Goal: Transaction & Acquisition: Purchase product/service

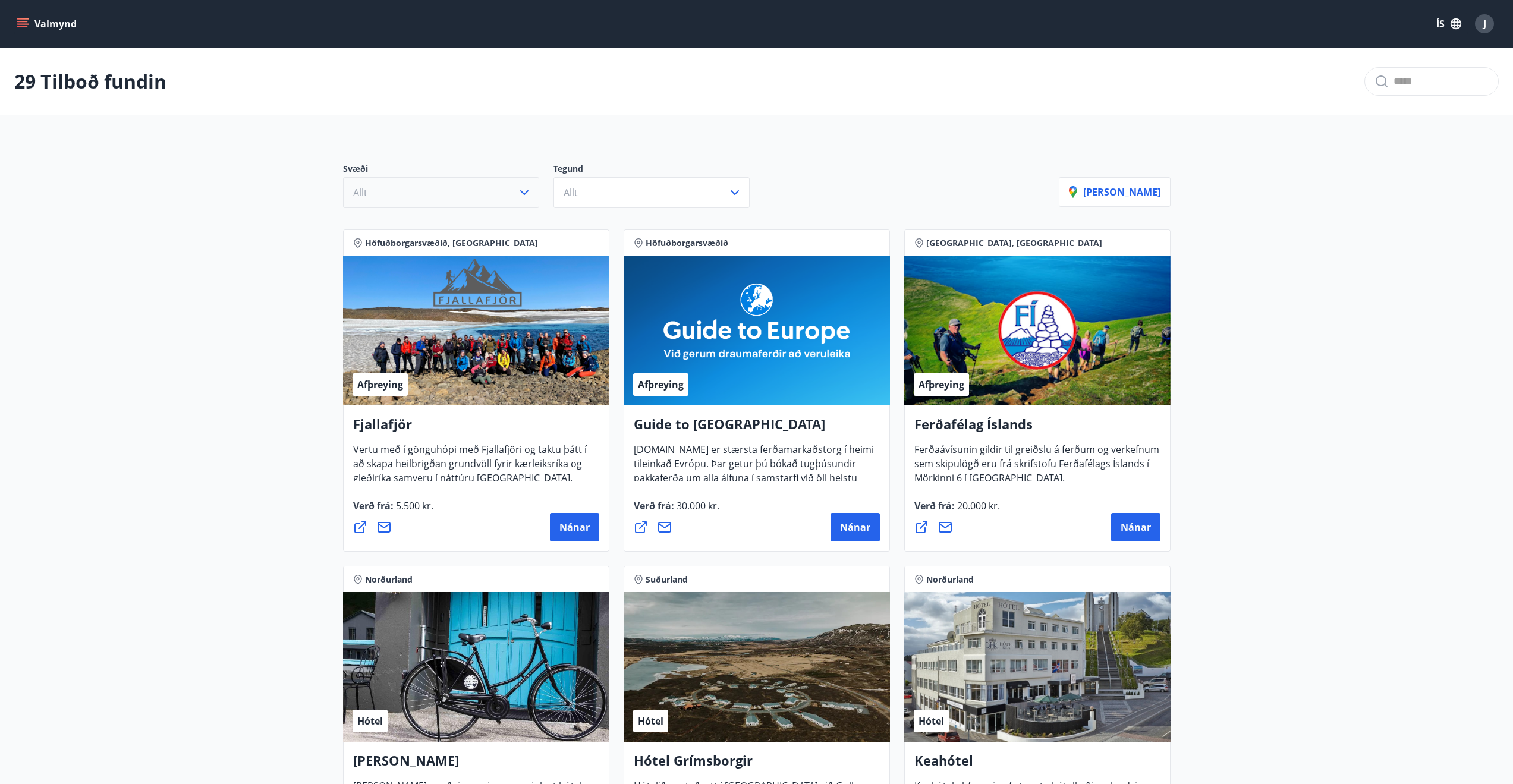
click at [395, 184] on button "Allt" at bounding box center [441, 193] width 196 height 31
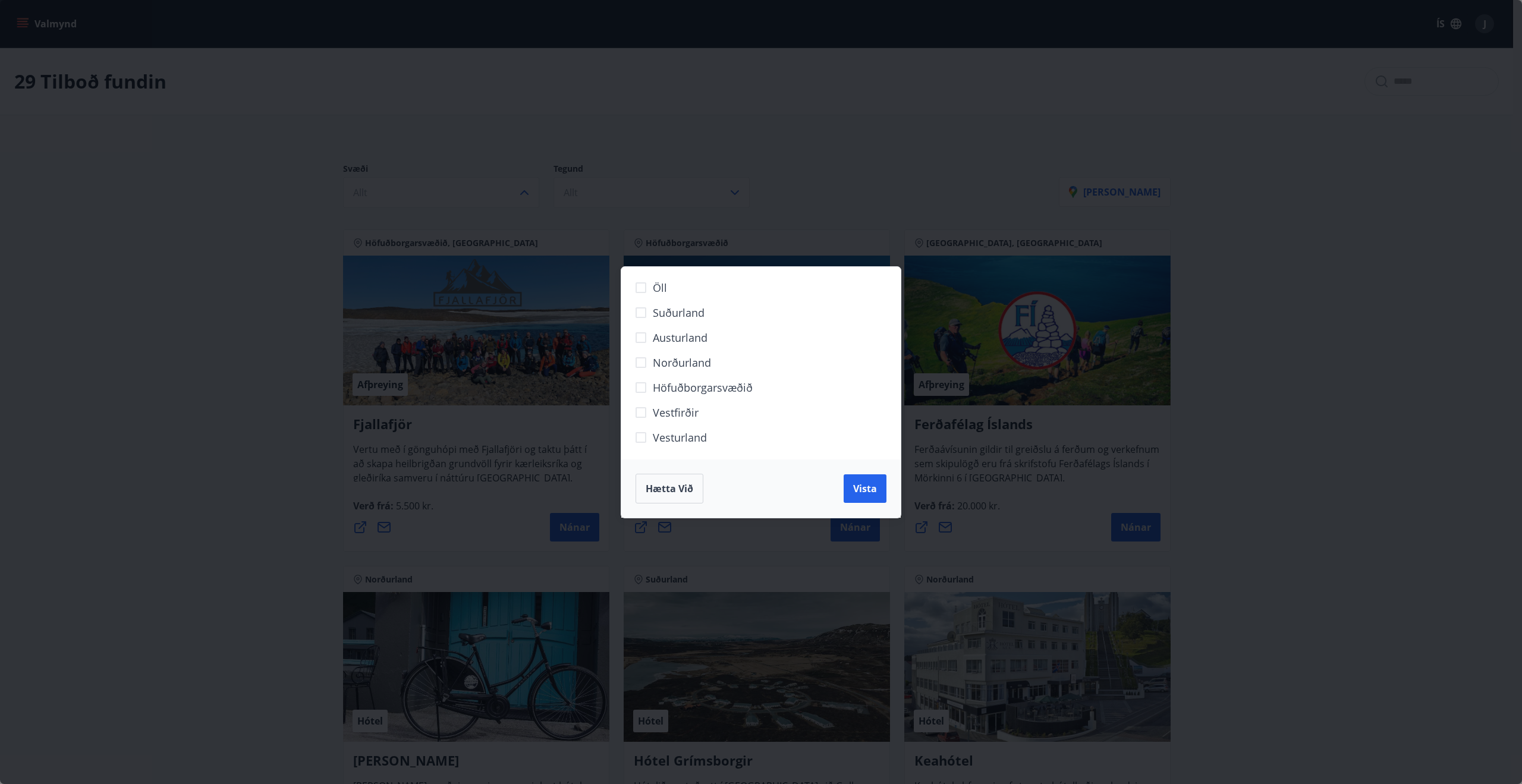
click at [680, 435] on span "Vesturland" at bounding box center [680, 438] width 54 height 16
click at [864, 493] on span "Vista" at bounding box center [865, 488] width 24 height 13
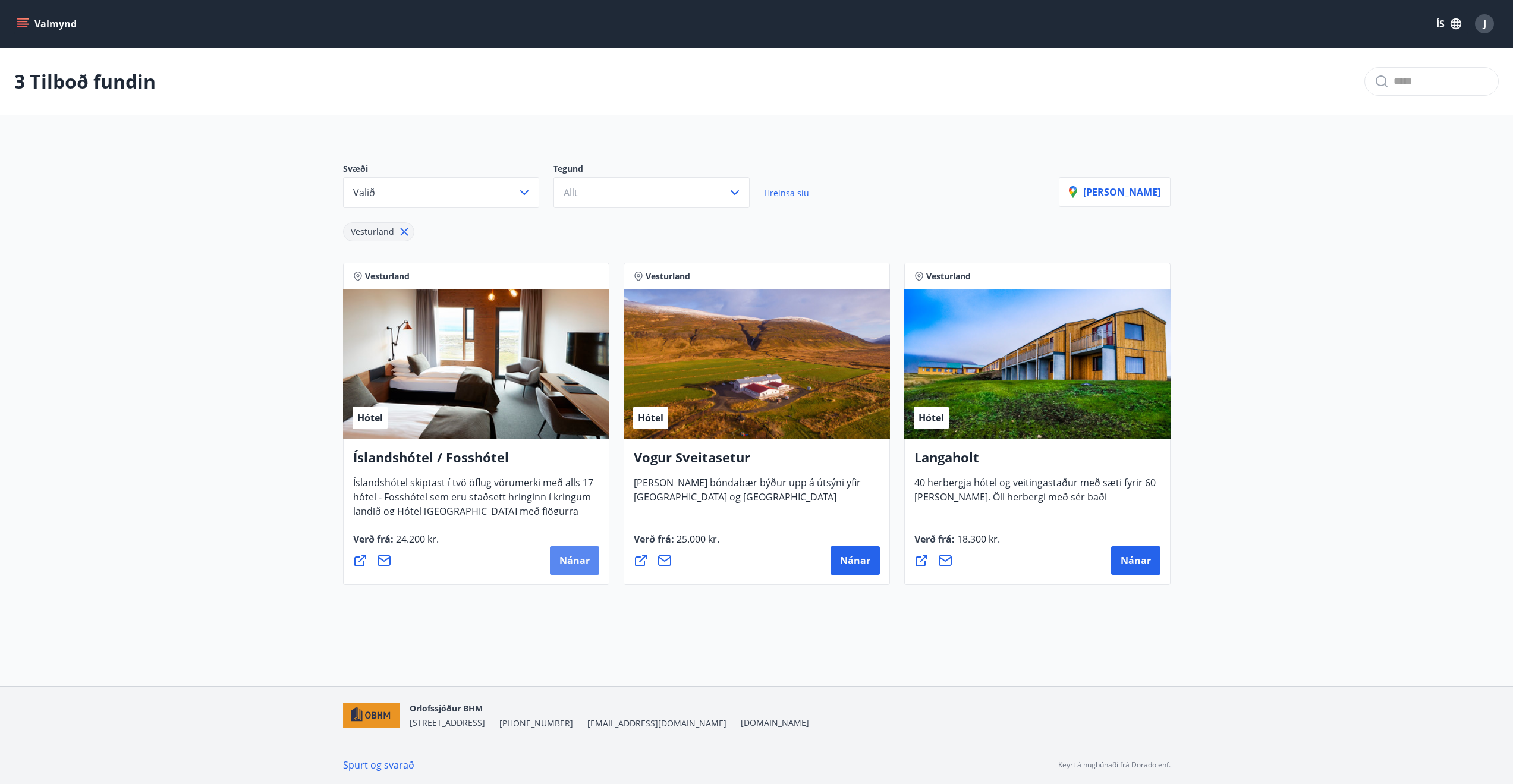
click at [579, 551] on button "Nánar" at bounding box center [574, 561] width 49 height 29
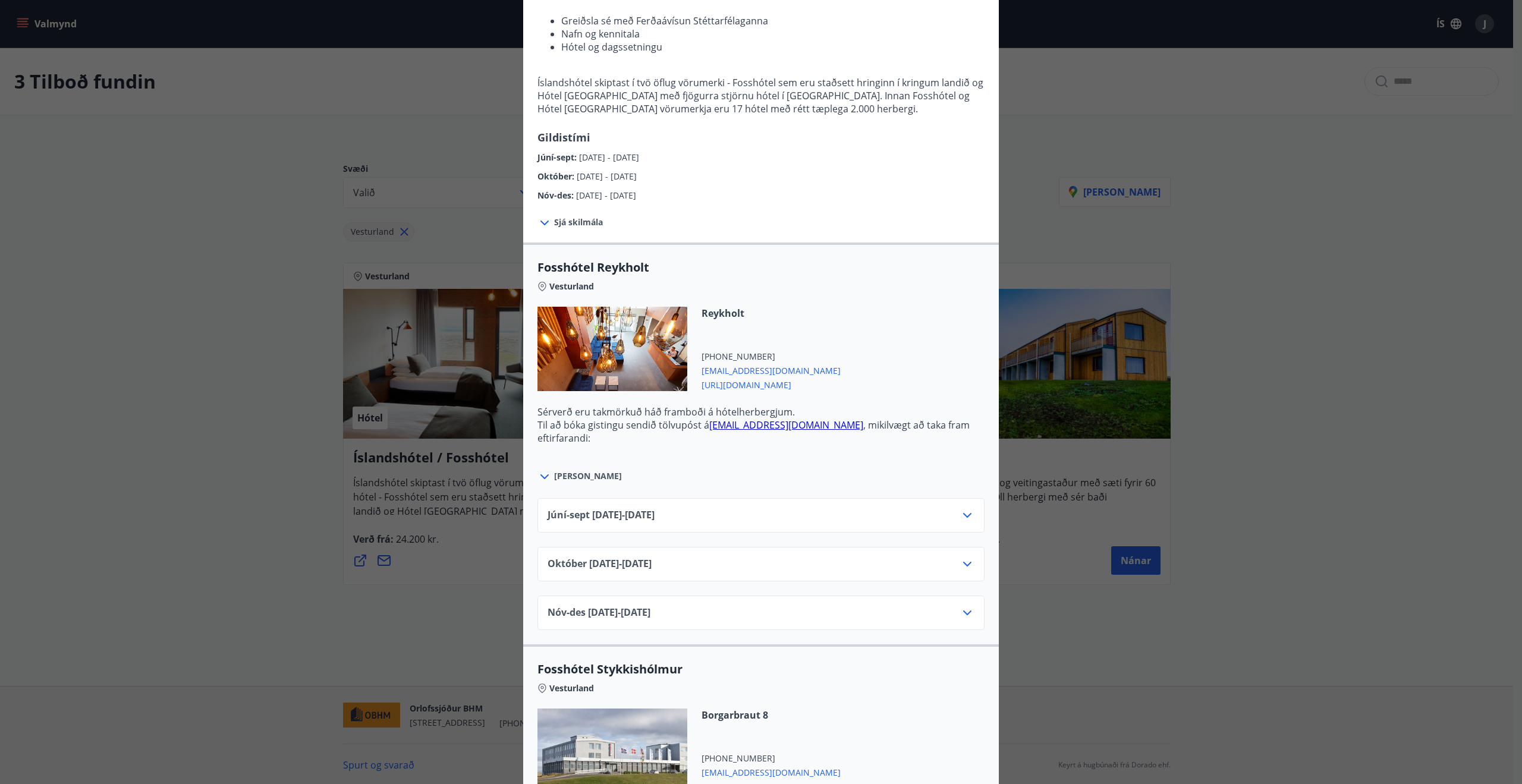
scroll to position [238, 0]
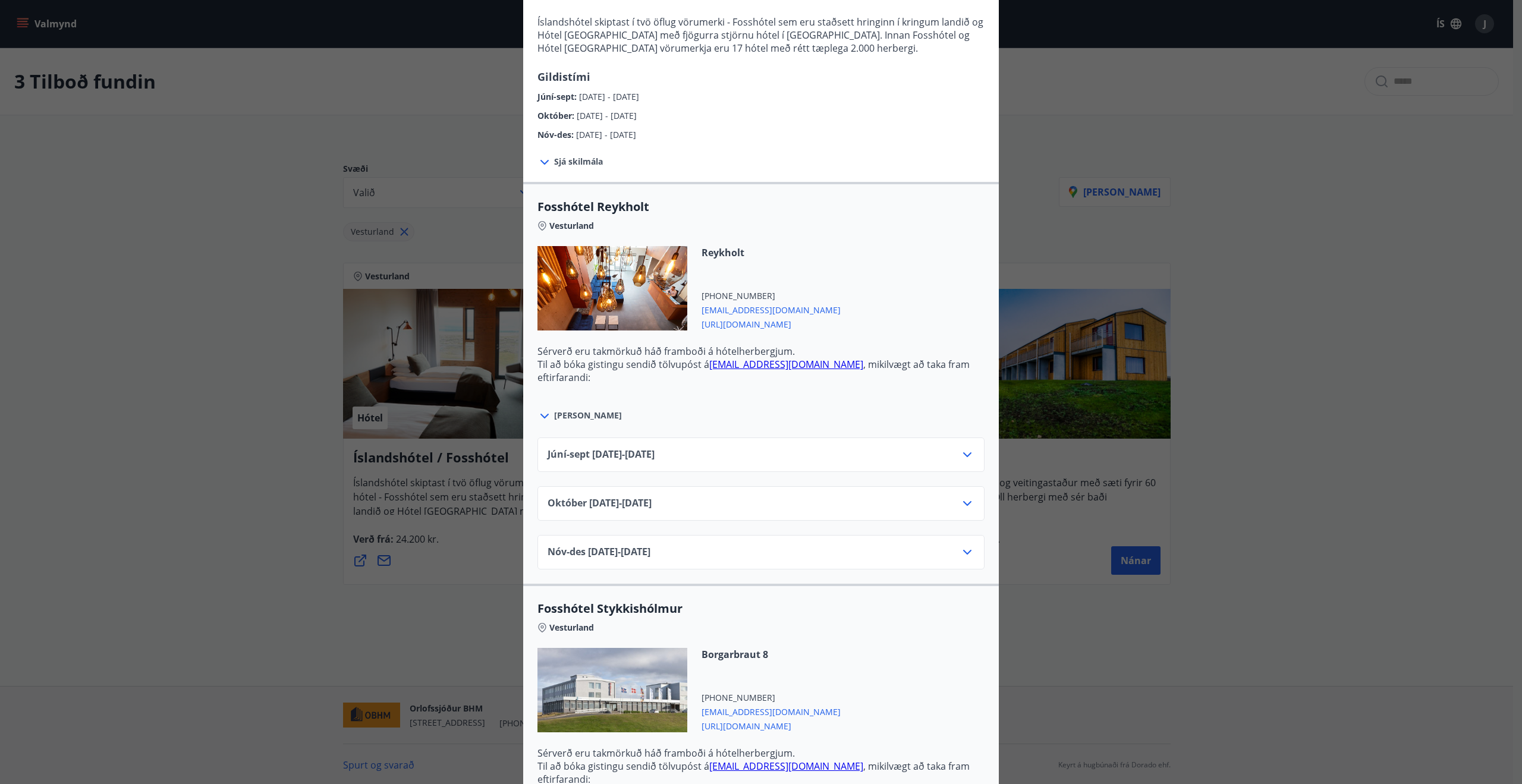
click at [542, 418] on icon at bounding box center [545, 416] width 14 height 14
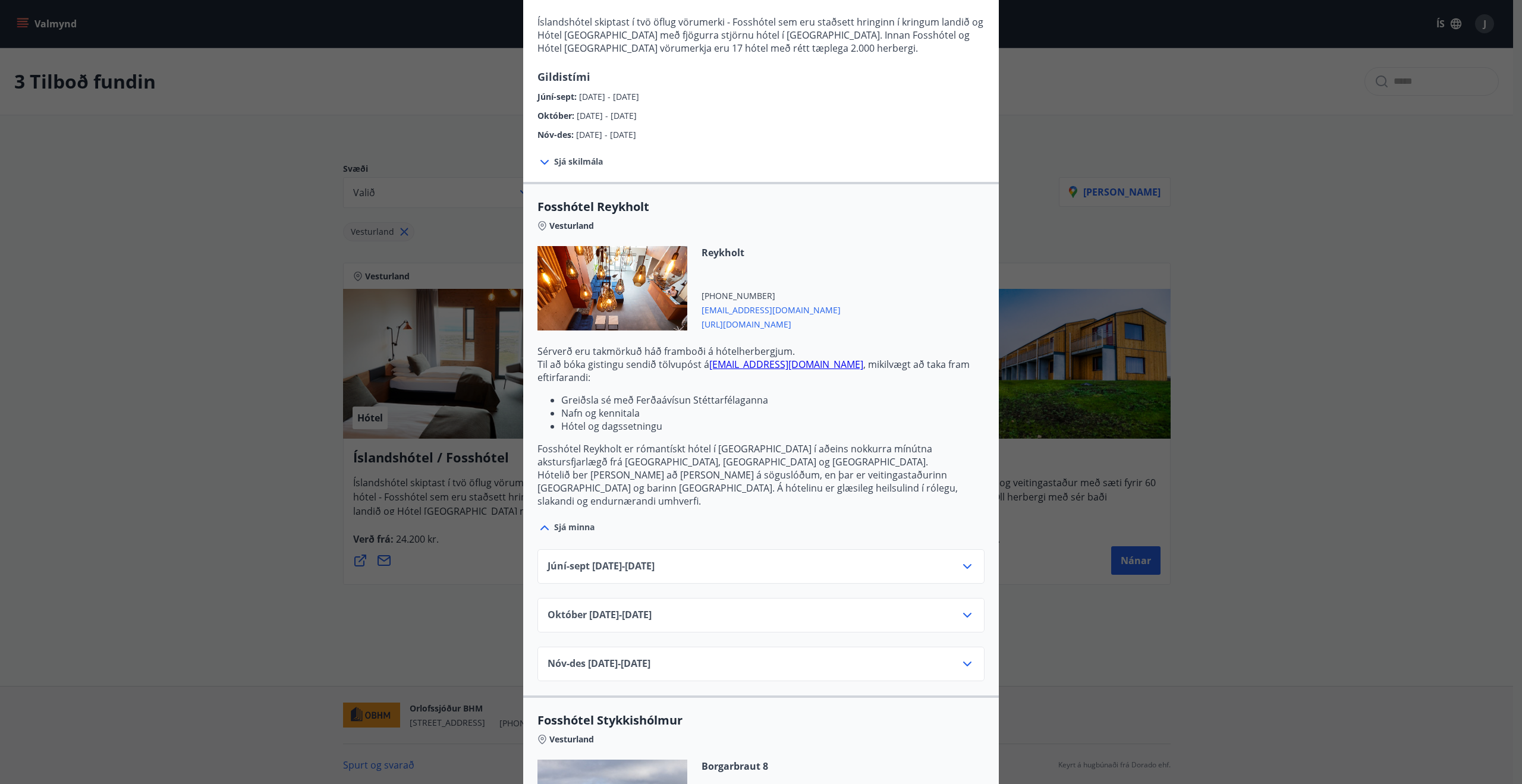
click at [962, 559] on icon at bounding box center [968, 566] width 14 height 14
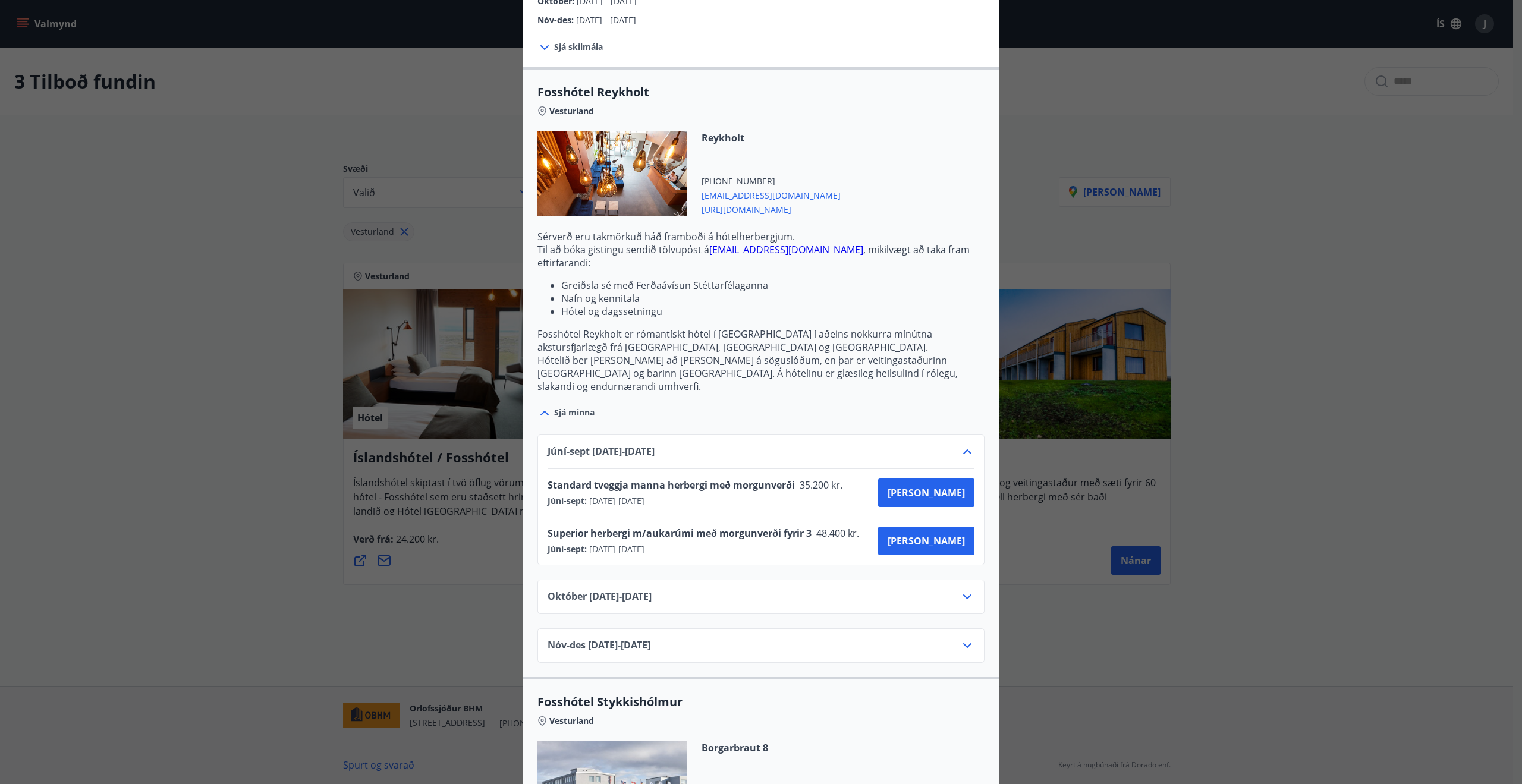
scroll to position [357, 0]
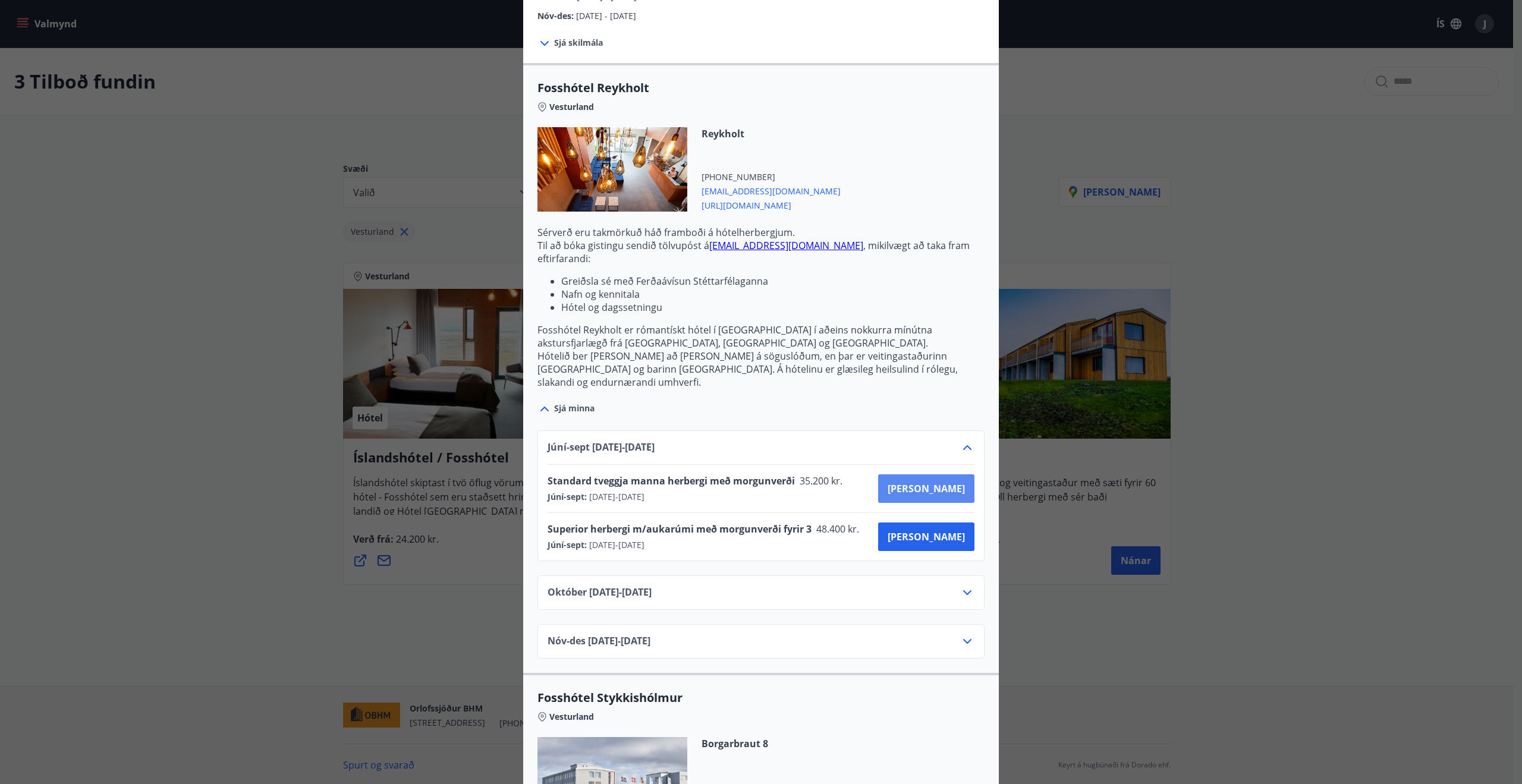
click at [945, 482] on span "[PERSON_NAME]" at bounding box center [926, 488] width 77 height 13
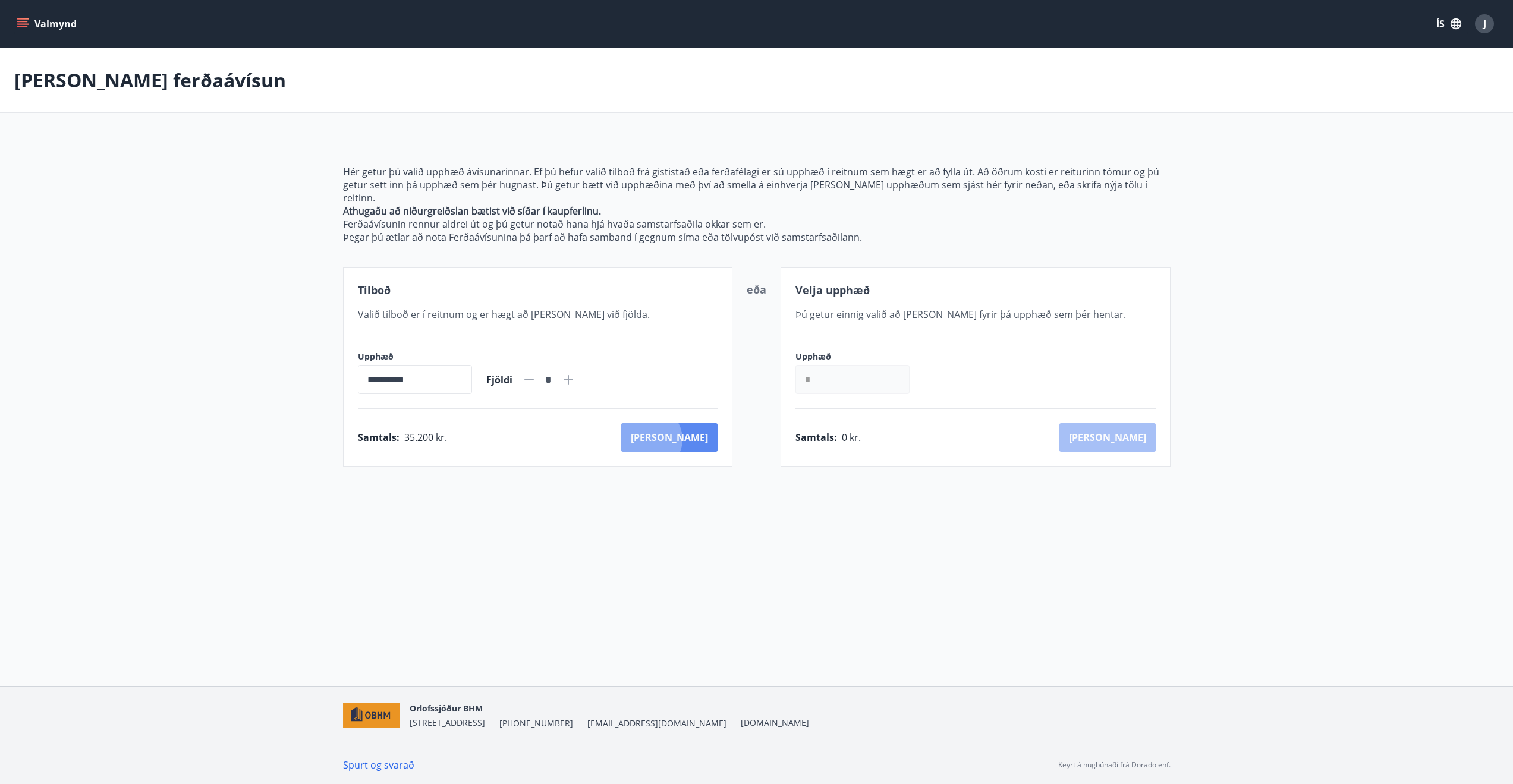
click at [702, 426] on button "[PERSON_NAME]" at bounding box center [669, 437] width 96 height 29
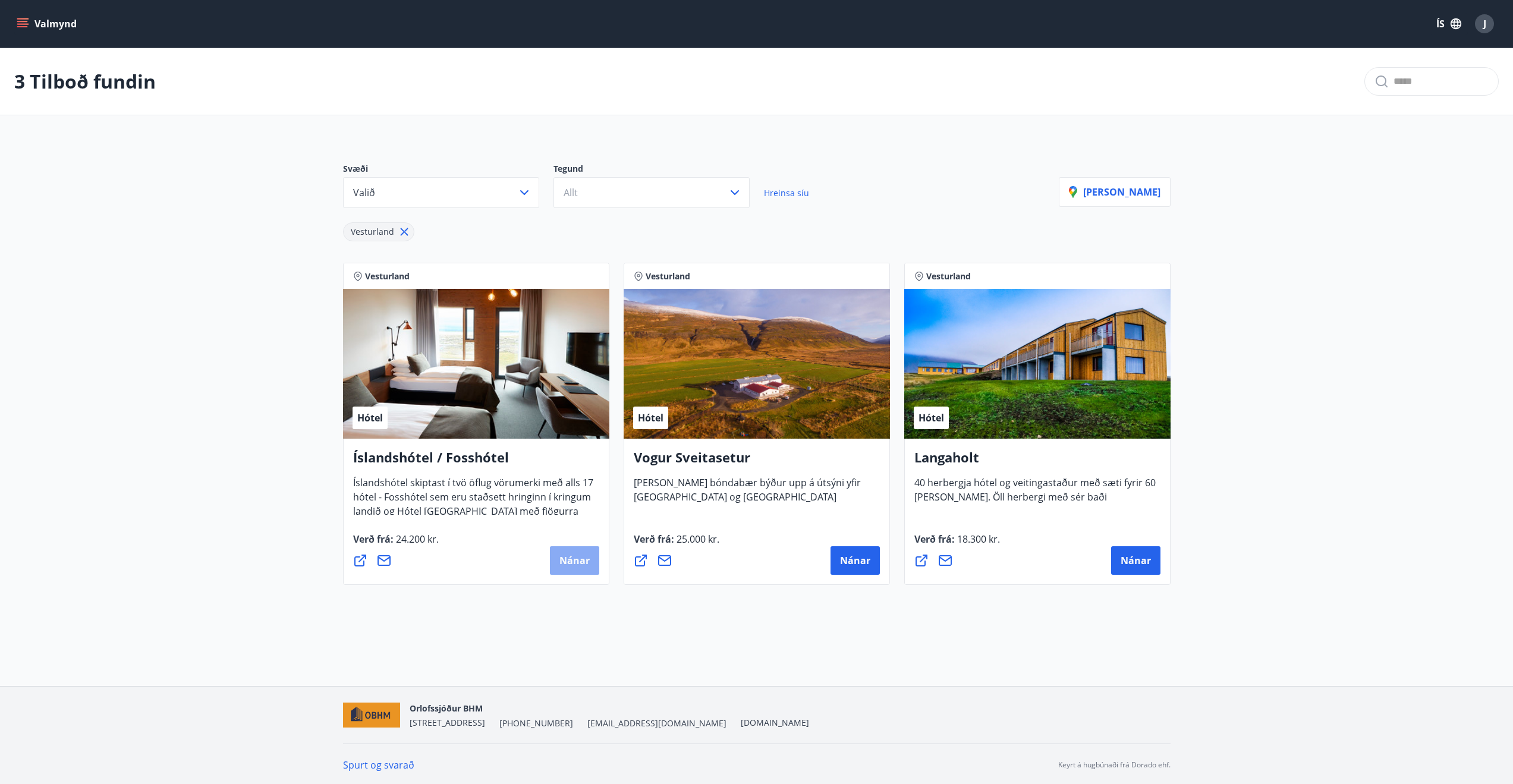
click at [572, 566] on span "Nánar" at bounding box center [574, 561] width 31 height 13
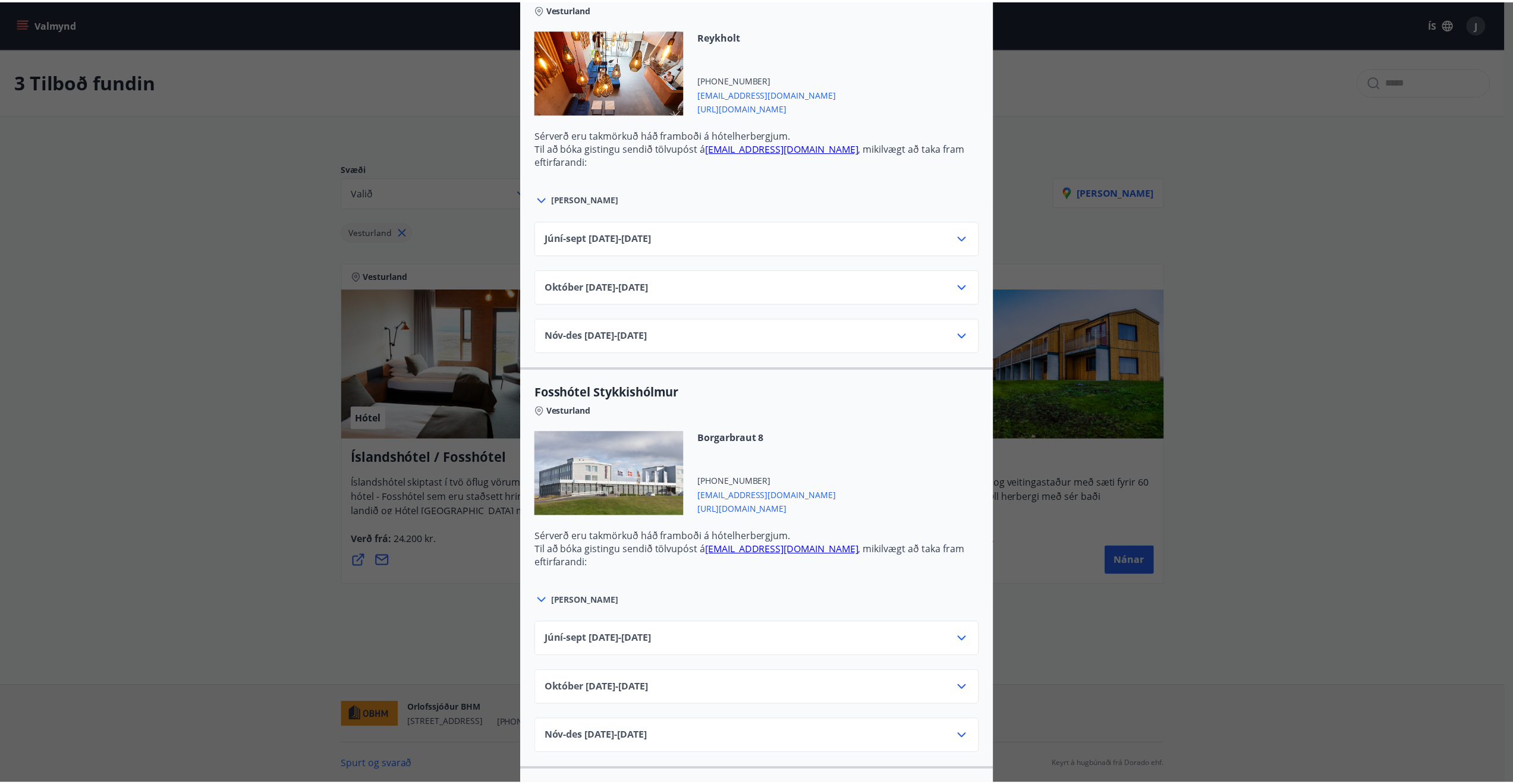
scroll to position [475, 0]
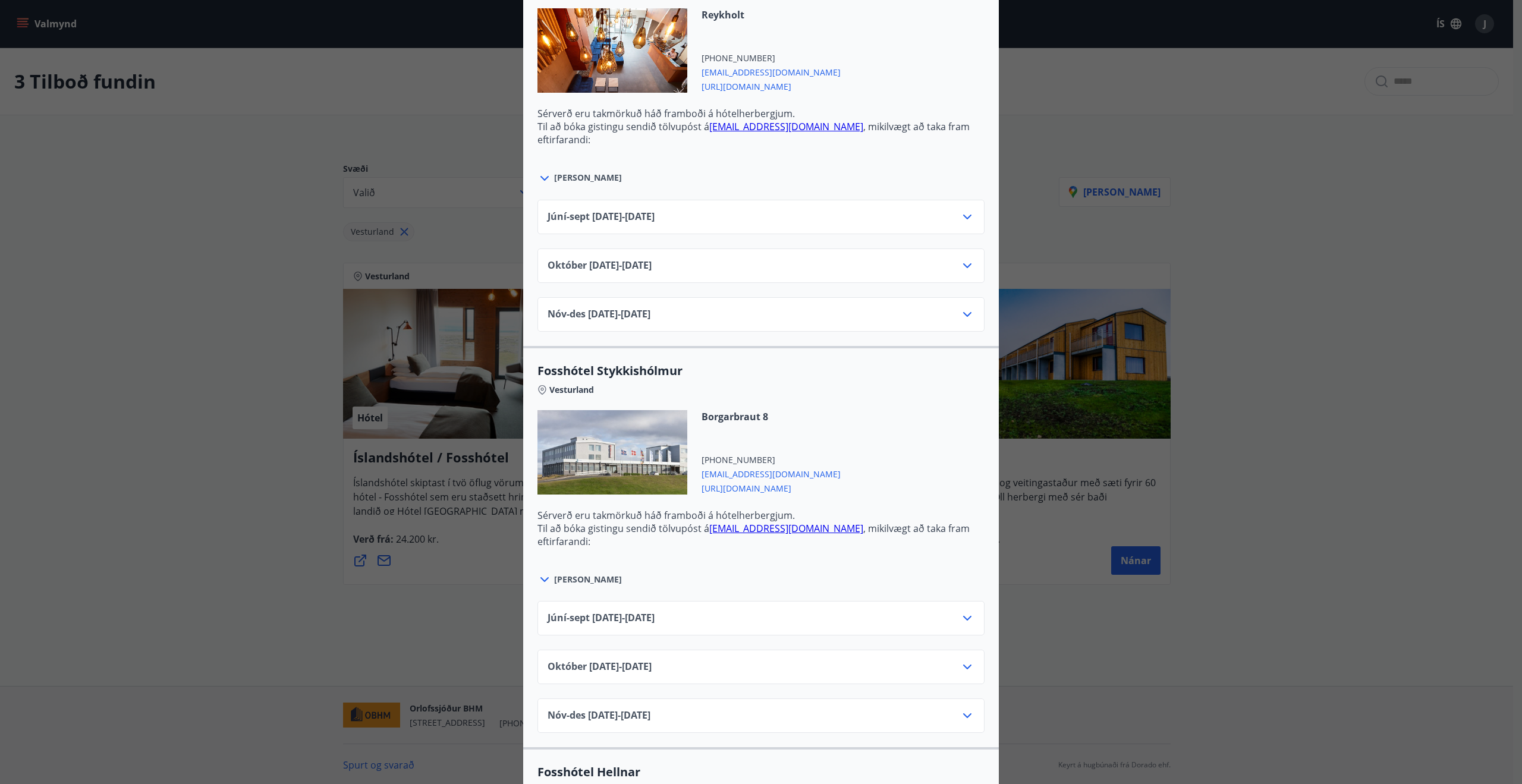
click at [963, 266] on icon at bounding box center [967, 265] width 8 height 5
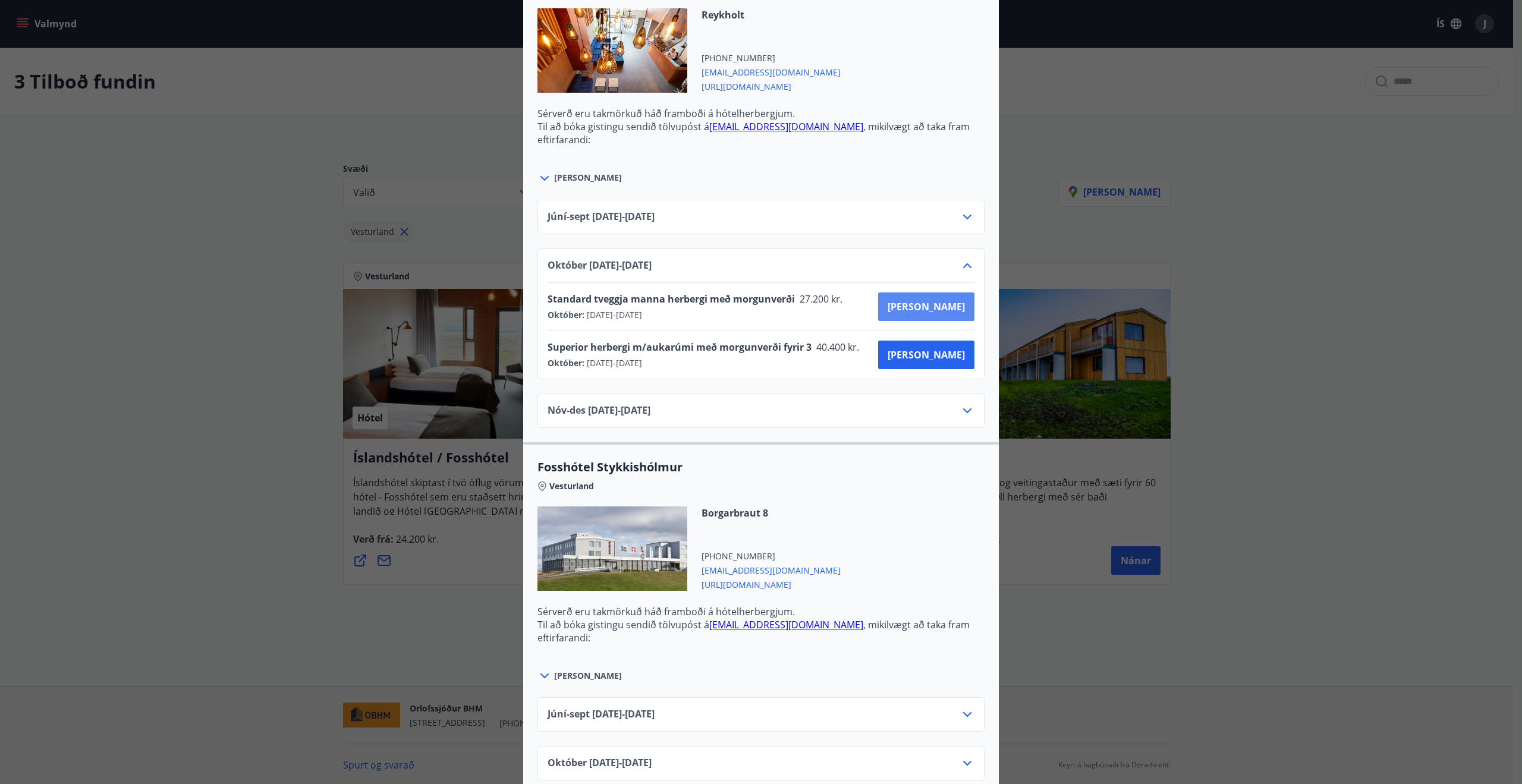
click at [948, 305] on span "[PERSON_NAME]" at bounding box center [926, 307] width 77 height 13
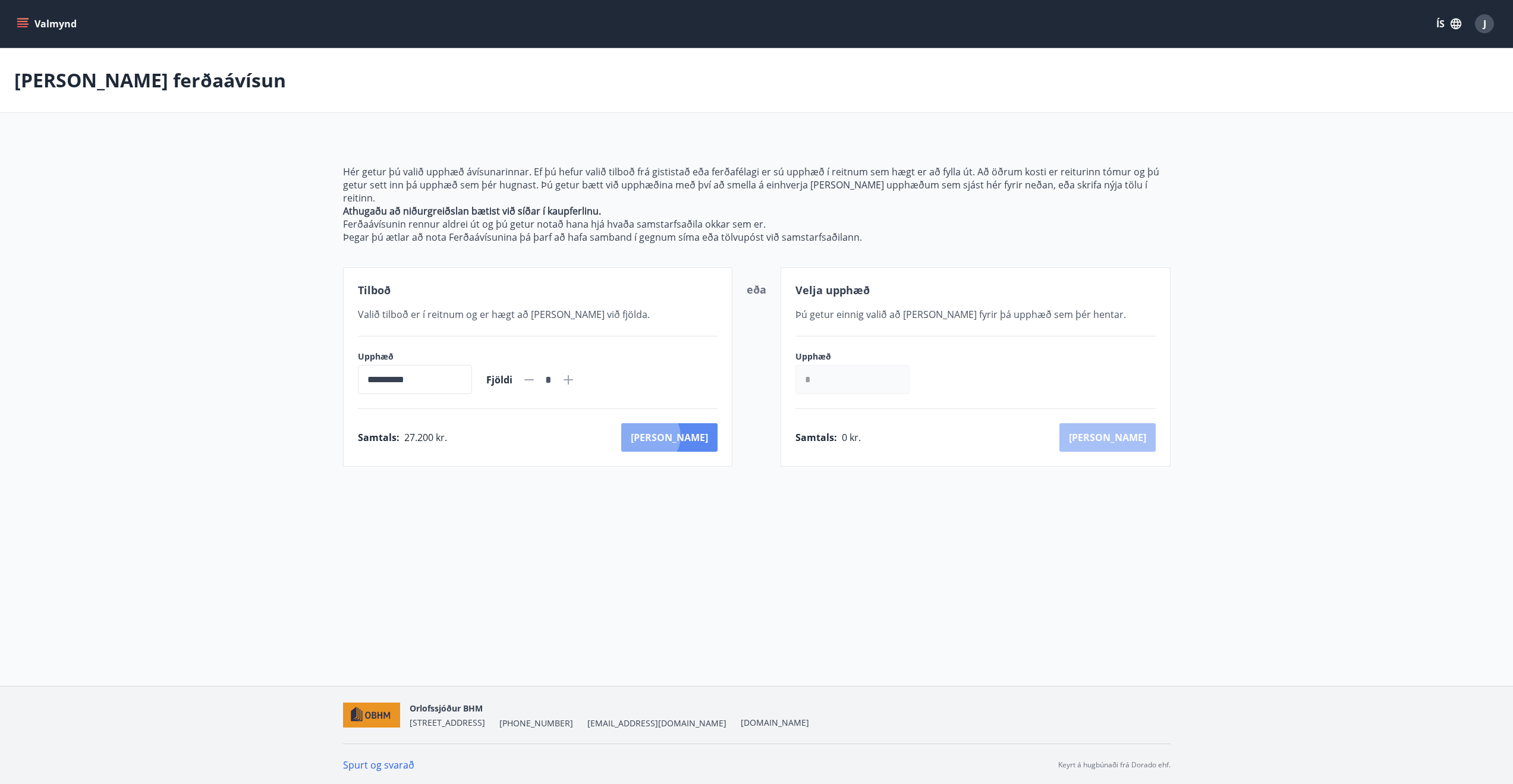
click at [702, 423] on button "[PERSON_NAME]" at bounding box center [669, 437] width 96 height 29
